Goal: Information Seeking & Learning: Learn about a topic

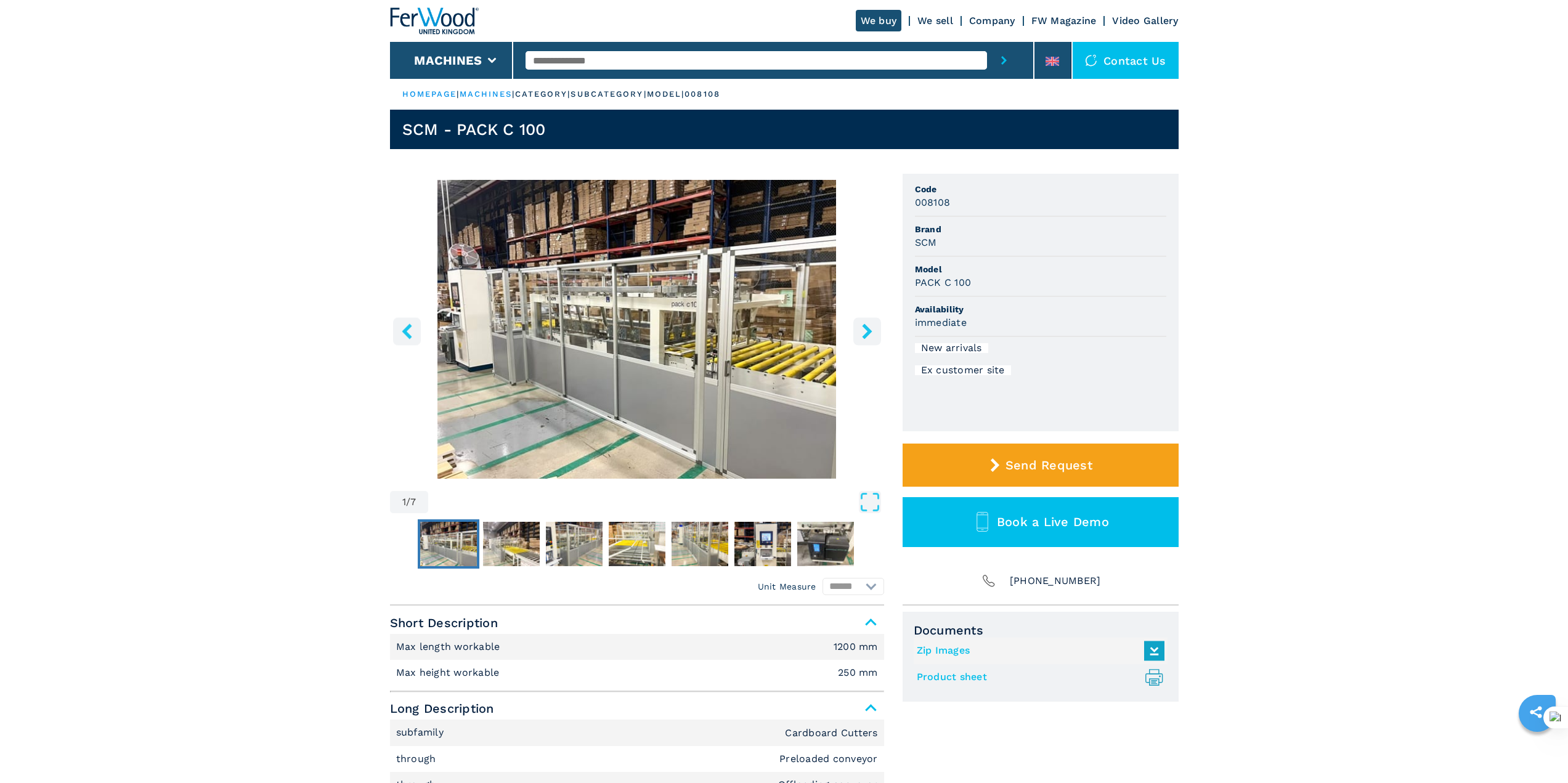
click at [1057, 298] on li "Availability immediate" at bounding box center [1040, 317] width 251 height 40
